Goal: Information Seeking & Learning: Learn about a topic

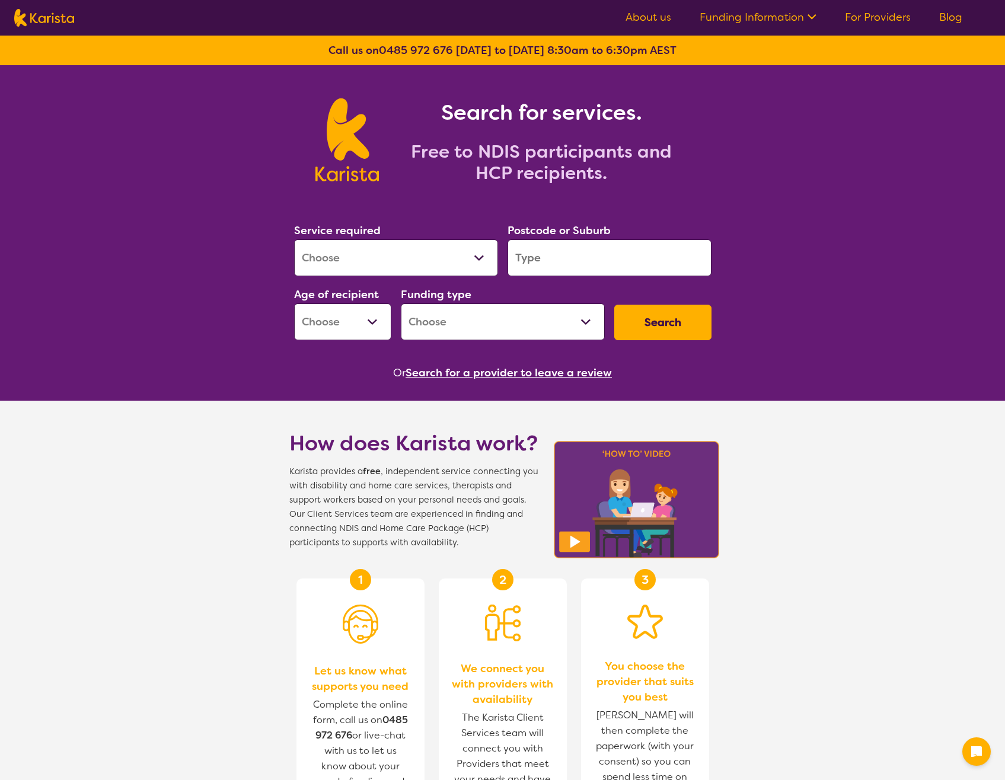
click at [476, 253] on select "Allied Health Assistant Assessment ([MEDICAL_DATA] or [MEDICAL_DATA]) Behaviour…" at bounding box center [396, 258] width 204 height 37
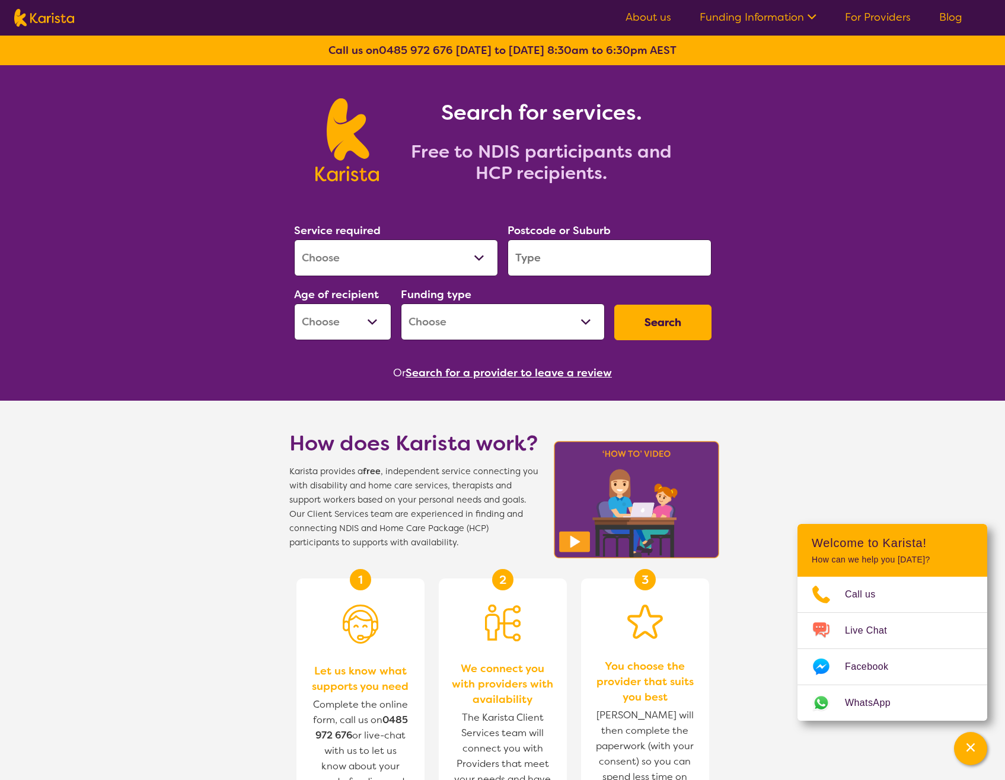
click at [486, 251] on select "Allied Health Assistant Assessment ([MEDICAL_DATA] or [MEDICAL_DATA]) Behaviour…" at bounding box center [396, 258] width 204 height 37
select select "Behaviour support"
click at [294, 240] on select "Allied Health Assistant Assessment ([MEDICAL_DATA] or [MEDICAL_DATA]) Behaviour…" at bounding box center [396, 258] width 204 height 37
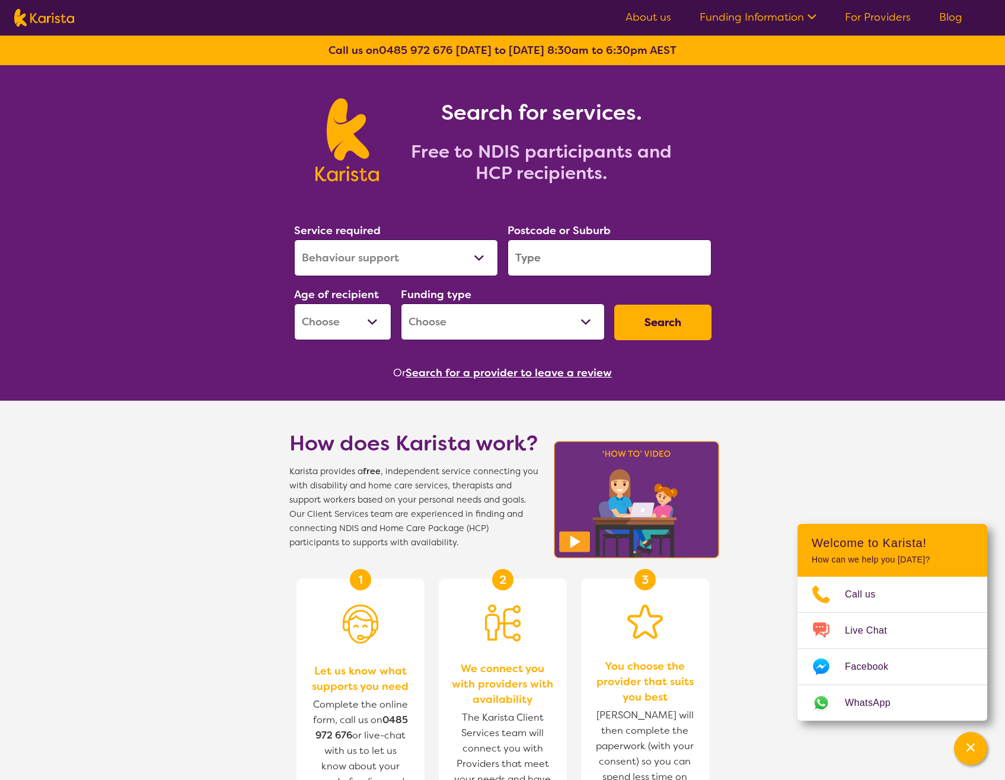
select select "NDIS"
click at [557, 252] on input "search" at bounding box center [610, 258] width 204 height 37
click at [345, 251] on select "Allied Health Assistant Assessment ([MEDICAL_DATA] or [MEDICAL_DATA]) Behaviour…" at bounding box center [396, 258] width 204 height 37
click at [294, 240] on select "Allied Health Assistant Assessment ([MEDICAL_DATA] or [MEDICAL_DATA]) Behaviour…" at bounding box center [396, 258] width 204 height 37
click at [556, 251] on input "search" at bounding box center [610, 258] width 204 height 37
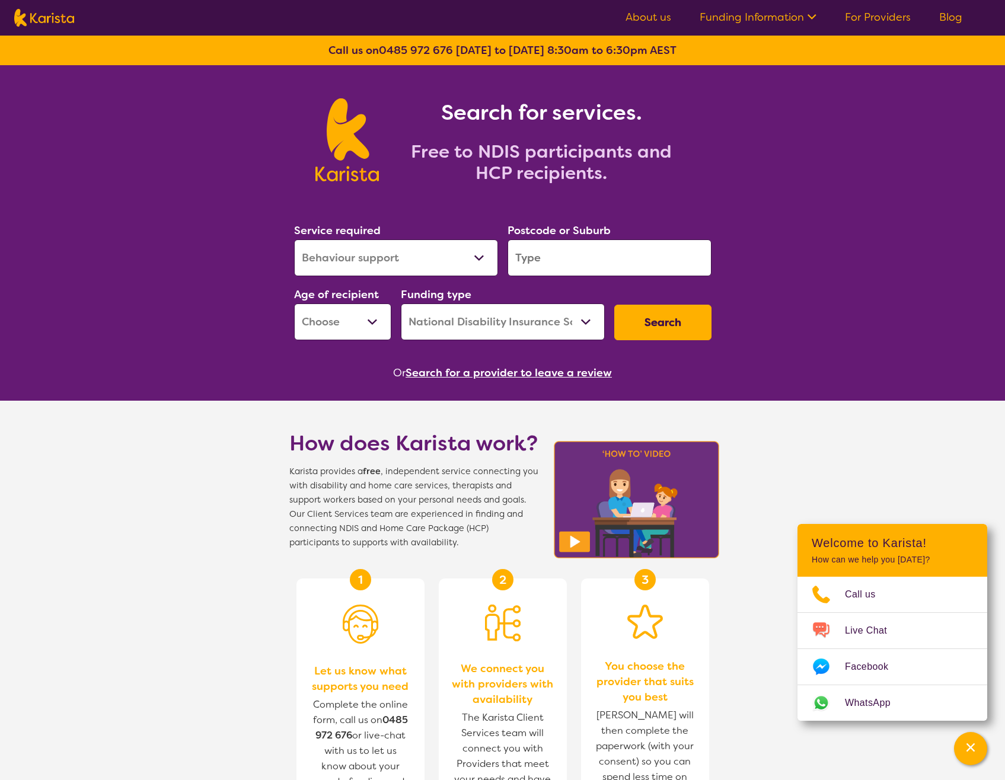
click at [308, 305] on select "Early Childhood - 0 to 9 Child - 10 to 11 Adolescent - 12 to 17 Adult - 18 to 6…" at bounding box center [342, 322] width 97 height 37
select select "AD"
click at [294, 304] on select "Early Childhood - 0 to 9 Child - 10 to 11 Adolescent - 12 to 17 Adult - 18 to 6…" at bounding box center [342, 322] width 97 height 37
click at [659, 321] on button "Search" at bounding box center [662, 323] width 97 height 36
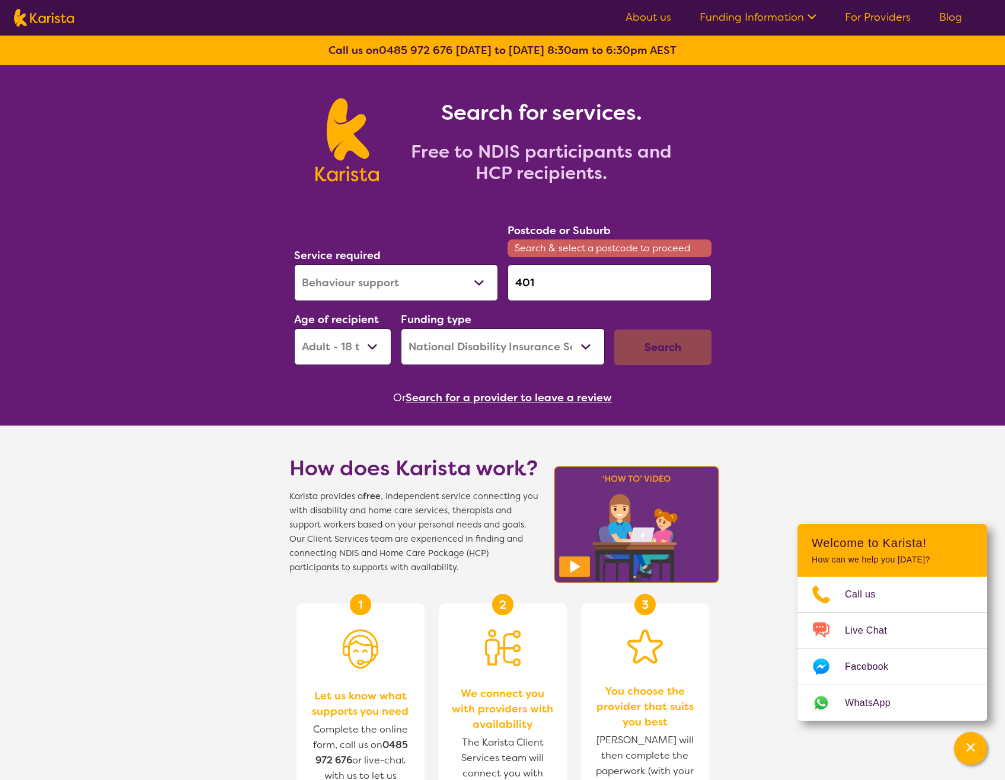
type input "4014"
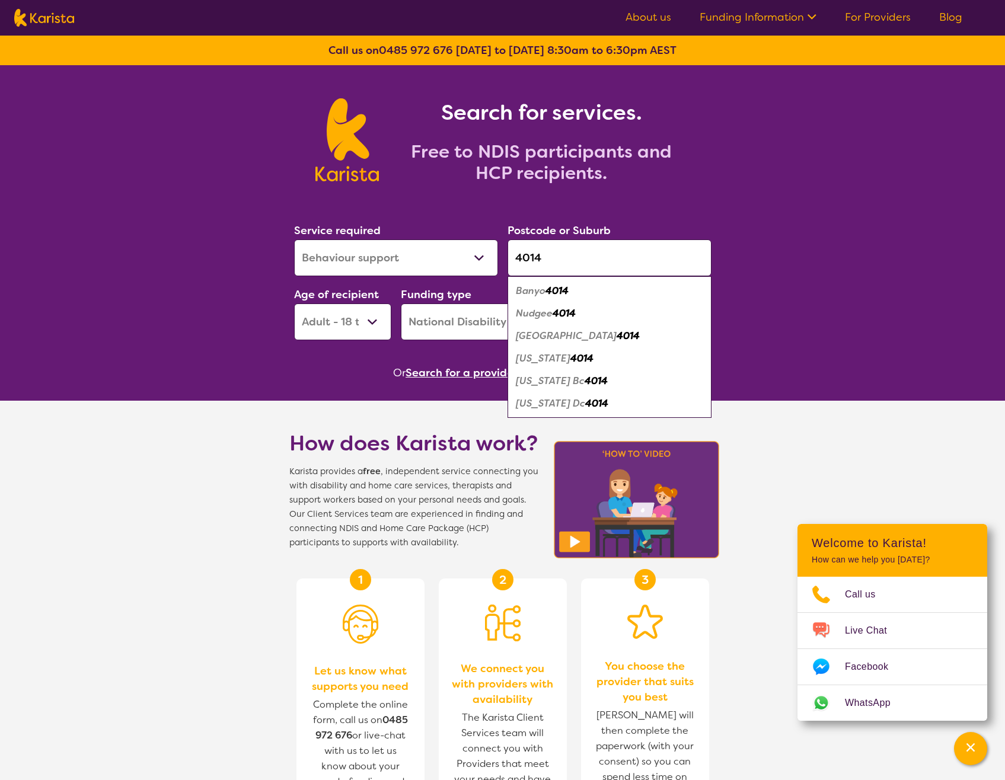
click button "Search" at bounding box center [662, 323] width 97 height 36
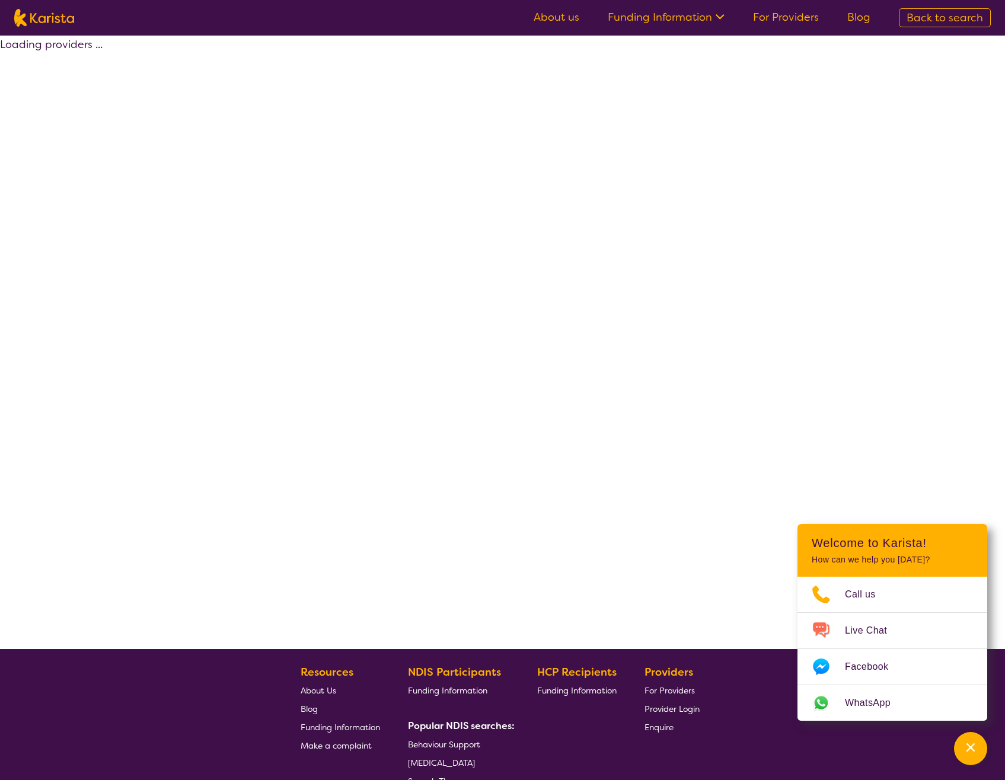
select select "by_score"
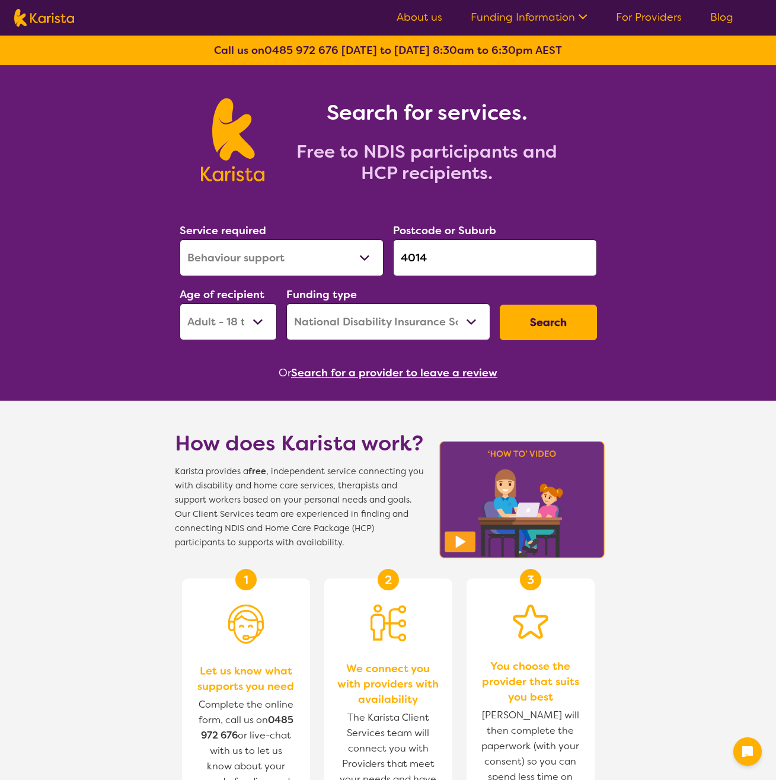
select select "Behaviour support"
select select "AD"
select select "NDIS"
